Goal: Navigation & Orientation: Find specific page/section

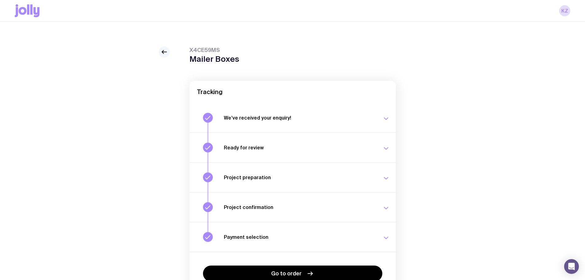
click at [166, 51] on icon at bounding box center [164, 51] width 7 height 7
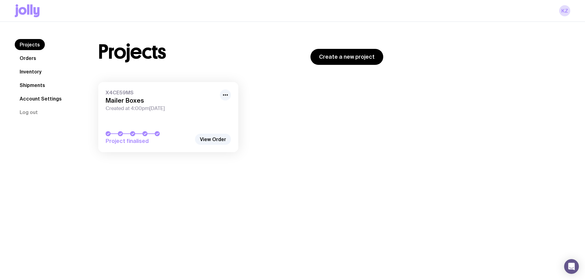
click at [30, 77] on nav "Projects Orders Inventory Shipments Account Settings Log out" at bounding box center [49, 78] width 69 height 79
click at [28, 81] on link "Shipments" at bounding box center [32, 85] width 35 height 11
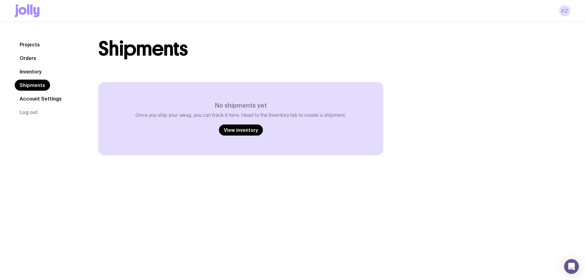
click at [31, 73] on link "Inventory" at bounding box center [31, 71] width 32 height 11
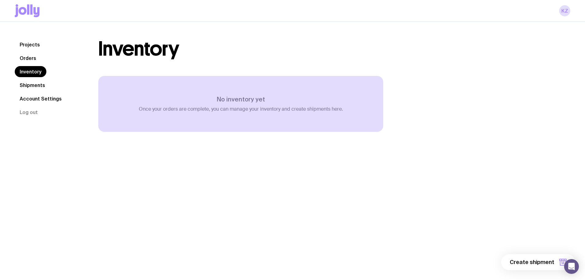
click at [28, 59] on link "Orders" at bounding box center [28, 57] width 26 height 11
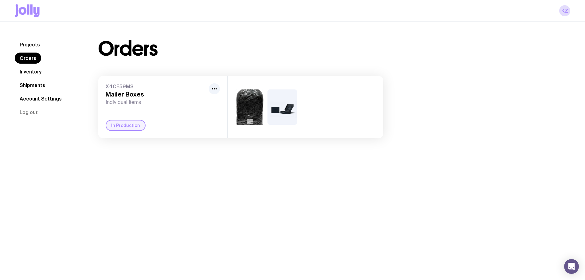
click at [159, 117] on div "X4CE59MS Mailer Boxes Individual Items In Production" at bounding box center [162, 107] width 129 height 62
